Goal: Task Accomplishment & Management: Use online tool/utility

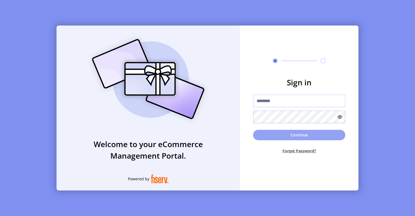
type input "*********"
click at [289, 134] on button "Continue" at bounding box center [299, 135] width 92 height 10
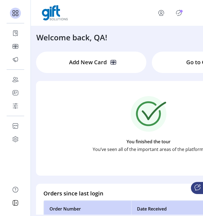
click at [178, 14] on icon "Publisher Panel" at bounding box center [178, 13] width 9 height 9
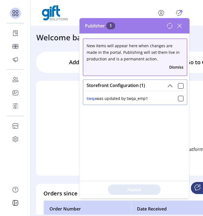
click at [179, 29] on icon at bounding box center [179, 25] width 9 height 9
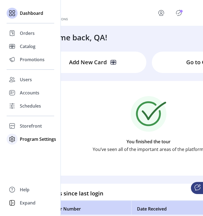
click at [21, 136] on span "Program Settings" at bounding box center [38, 139] width 36 height 7
click at [26, 151] on span "Templates" at bounding box center [31, 150] width 22 height 7
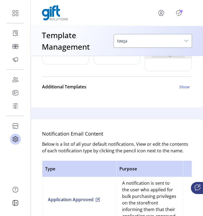
scroll to position [271, 0]
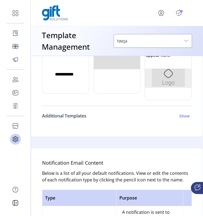
click at [179, 112] on link "Additional Templates Show" at bounding box center [116, 115] width 149 height 13
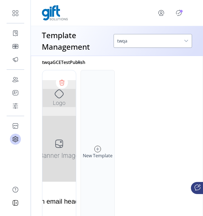
scroll to position [385, 0]
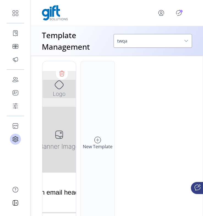
click at [93, 147] on h6 "New Template" at bounding box center [98, 146] width 30 height 7
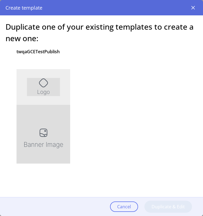
scroll to position [0, 0]
click at [52, 115] on div at bounding box center [43, 141] width 54 height 165
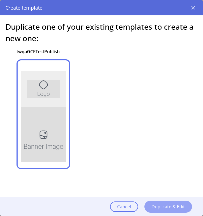
click at [159, 204] on span "Duplicate & Edit" at bounding box center [167, 206] width 33 height 7
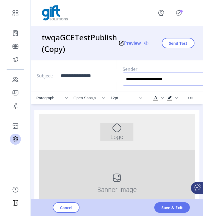
click at [157, 79] on input "**********" at bounding box center [163, 78] width 82 height 13
click at [177, 45] on span "Send Test" at bounding box center [178, 43] width 18 height 6
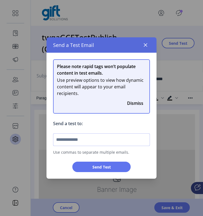
click at [93, 142] on input "text" at bounding box center [101, 139] width 97 height 13
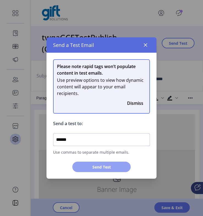
type input "******"
click at [108, 167] on span "Send Test" at bounding box center [101, 167] width 44 height 6
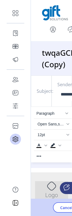
drag, startPoint x: 71, startPoint y: 63, endPoint x: 122, endPoint y: 63, distance: 50.8
click at [72, 63] on html "**********" at bounding box center [36, 108] width 72 height 216
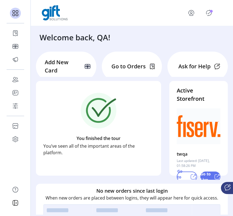
click at [159, 15] on icon "Publisher Panel" at bounding box center [208, 13] width 5 height 6
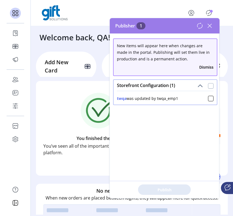
click at [159, 86] on div at bounding box center [210, 85] width 5 height 5
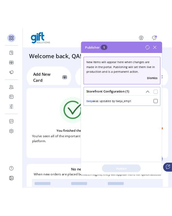
scroll to position [3, 2]
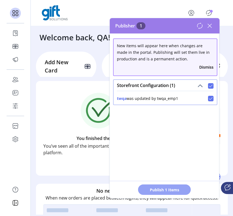
click at [159, 186] on button "Publish 1 Items" at bounding box center [164, 190] width 53 height 10
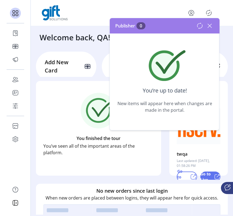
click at [159, 28] on icon at bounding box center [209, 25] width 9 height 9
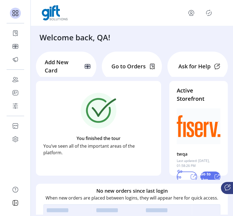
click at [159, 12] on icon "menu" at bounding box center [191, 13] width 9 height 9
click at [159, 40] on link "Sign Out" at bounding box center [205, 36] width 48 height 9
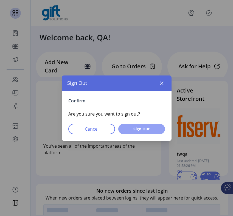
click at [146, 124] on button "Sign Out" at bounding box center [141, 129] width 47 height 10
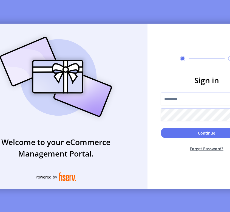
type input "*********"
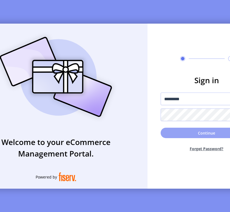
click at [159, 136] on button "Continue" at bounding box center [207, 133] width 92 height 10
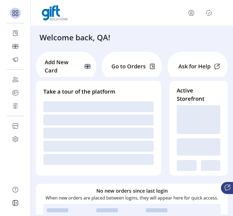
click at [159, 12] on icon "Publisher Panel" at bounding box center [209, 13] width 9 height 9
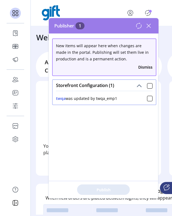
click at [149, 25] on icon at bounding box center [149, 26] width 4 height 4
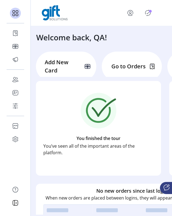
click at [148, 13] on icon "Publisher Panel" at bounding box center [148, 13] width 2 height 2
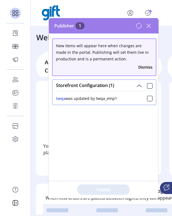
drag, startPoint x: 56, startPoint y: 99, endPoint x: 108, endPoint y: 101, distance: 51.7
click at [108, 101] on div "twqa was updated by twqa_emp1" at bounding box center [104, 98] width 103 height 14
click at [148, 83] on div at bounding box center [149, 85] width 5 height 5
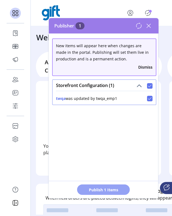
click at [122, 185] on button "Publish 1 Items" at bounding box center [103, 190] width 53 height 10
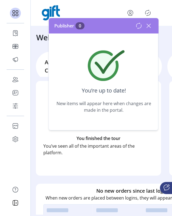
click at [147, 26] on icon at bounding box center [148, 25] width 9 height 9
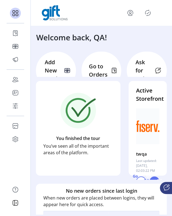
click at [148, 15] on icon "Publisher Panel" at bounding box center [148, 13] width 9 height 9
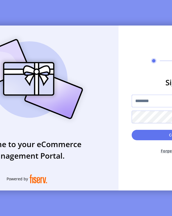
type input "*********"
